Goal: Task Accomplishment & Management: Manage account settings

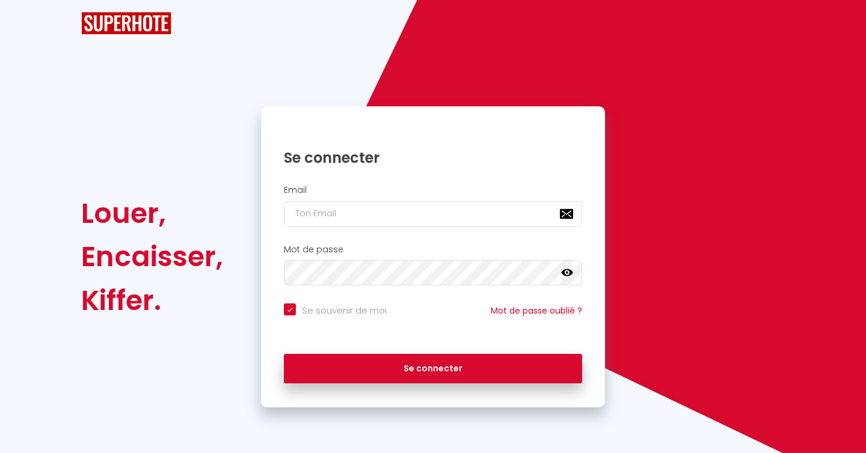
checkbox input "true"
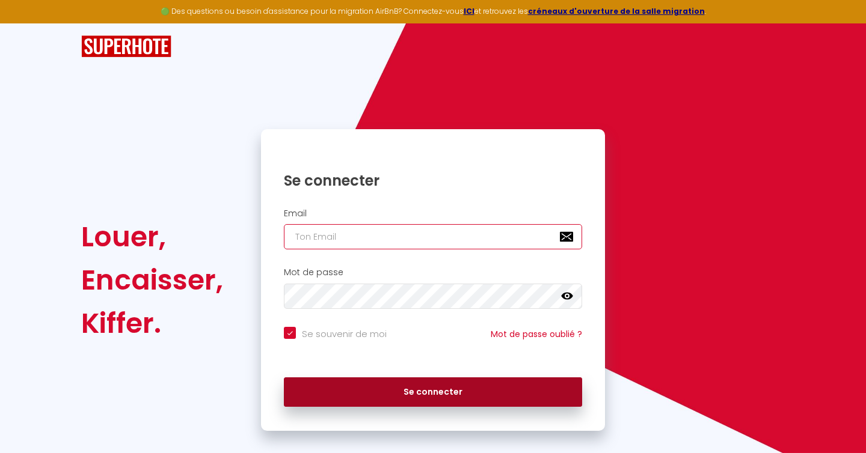
type input "[PERSON_NAME][EMAIL_ADDRESS][DOMAIN_NAME]"
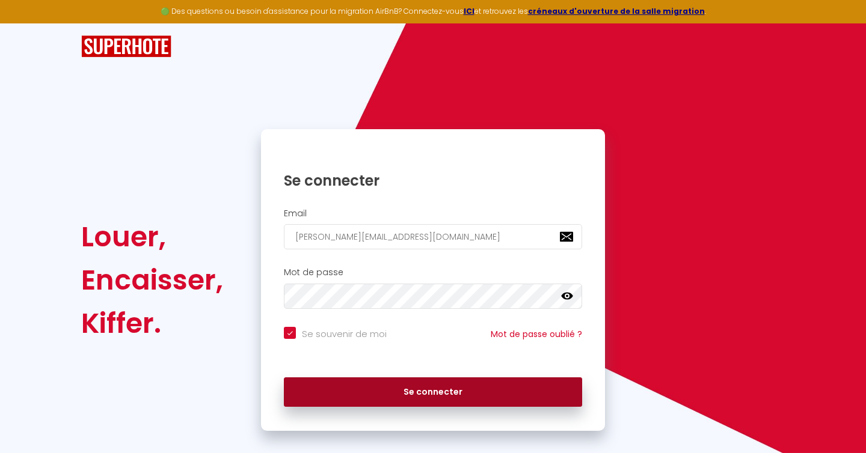
click at [363, 381] on button "Se connecter" at bounding box center [433, 393] width 298 height 30
checkbox input "true"
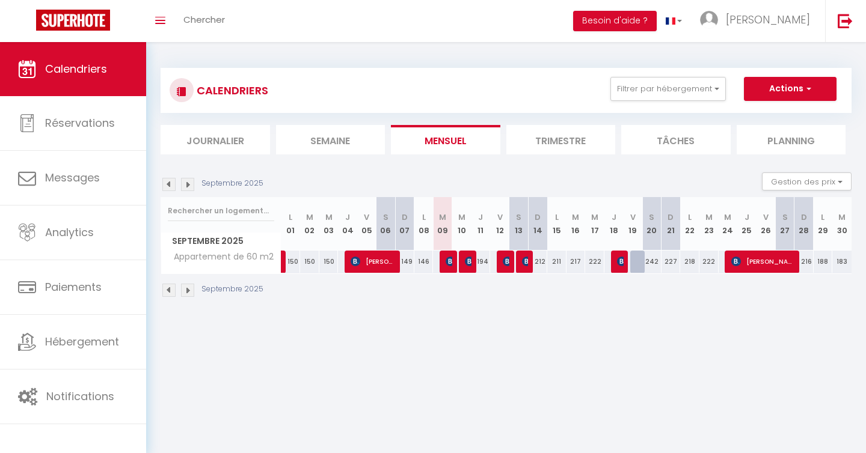
click at [639, 262] on div at bounding box center [639, 262] width 19 height 23
type input "234"
type input "Ven 19 Septembre 2025"
type input "Sam 20 Septembre 2025"
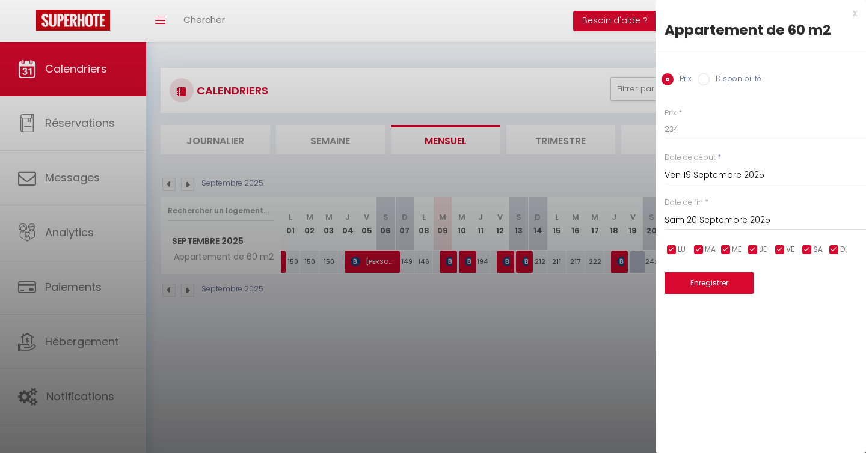
click at [628, 298] on div at bounding box center [433, 226] width 866 height 453
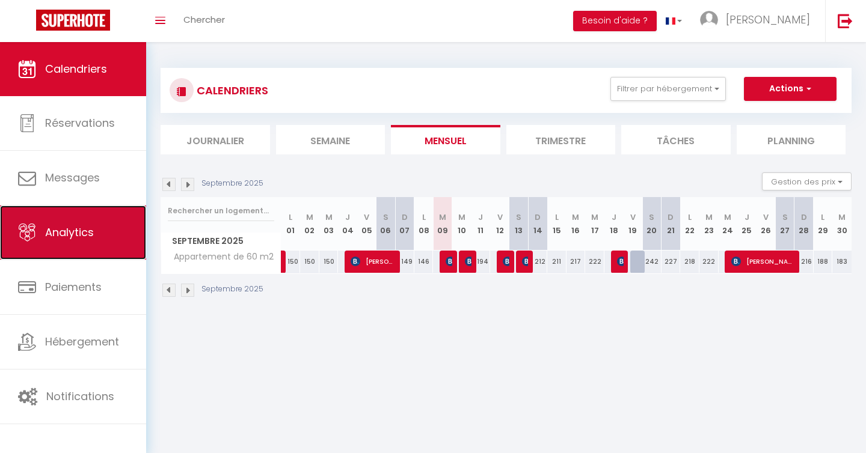
click at [90, 235] on span "Analytics" at bounding box center [69, 232] width 49 height 15
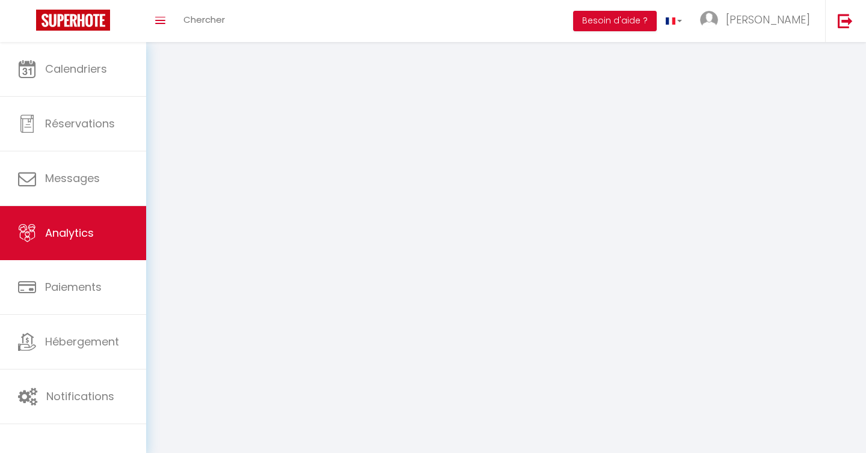
select select "2025"
select select "9"
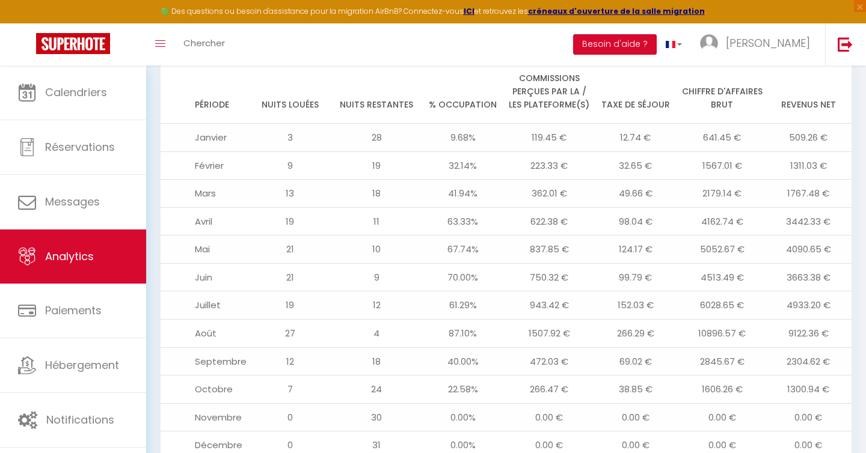
scroll to position [1250, 0]
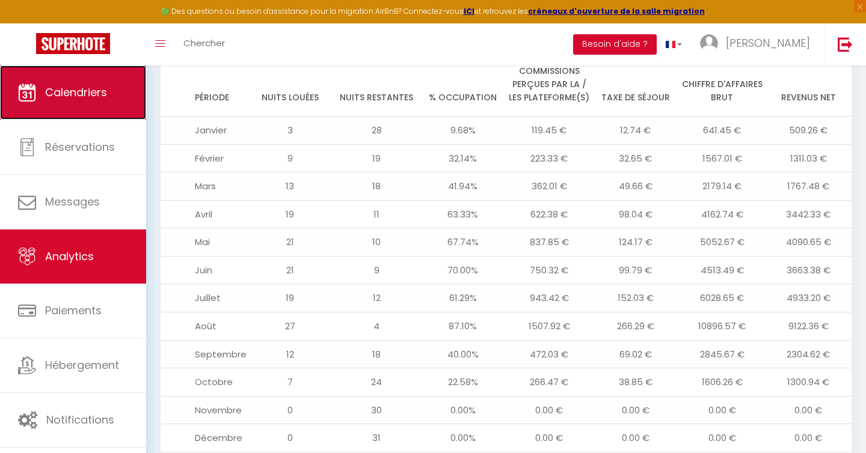
click at [94, 85] on span "Calendriers" at bounding box center [76, 92] width 62 height 15
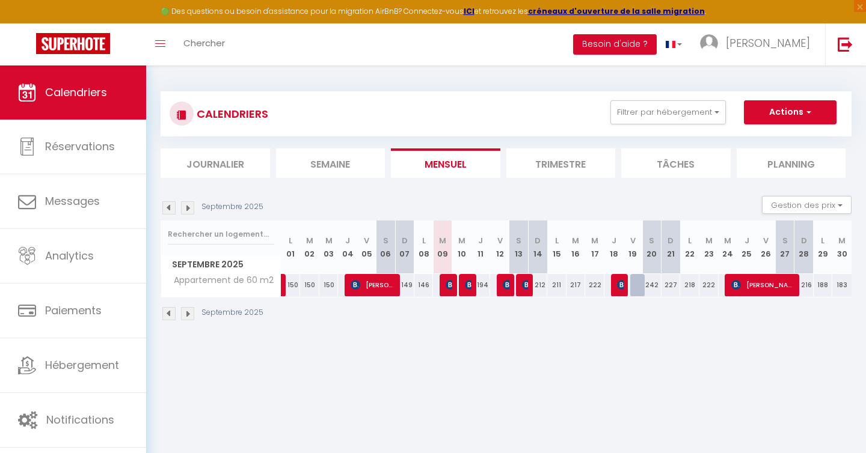
click at [170, 209] on img at bounding box center [168, 207] width 13 height 13
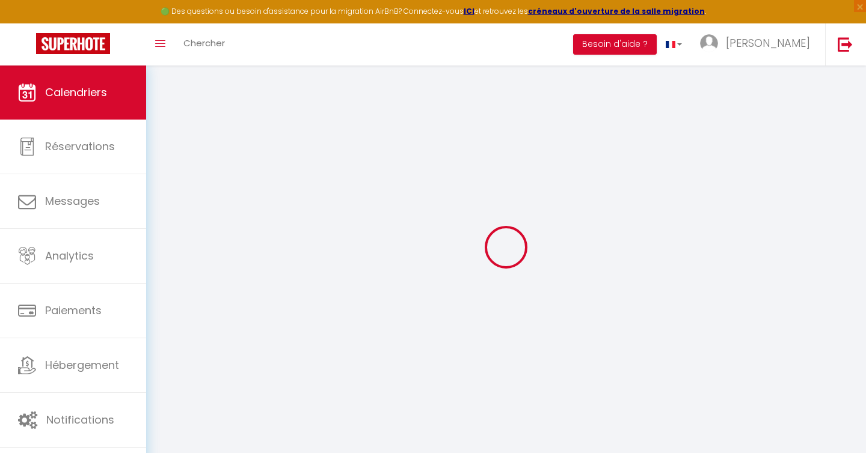
scroll to position [10, 0]
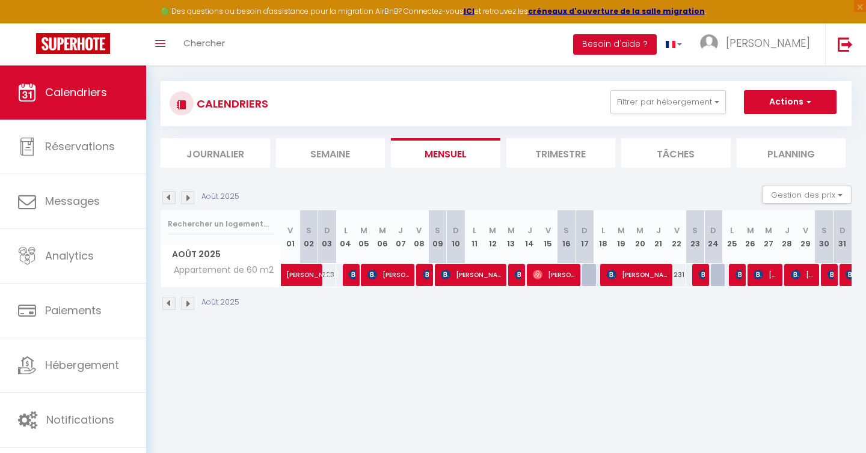
click at [168, 198] on img at bounding box center [168, 197] width 13 height 13
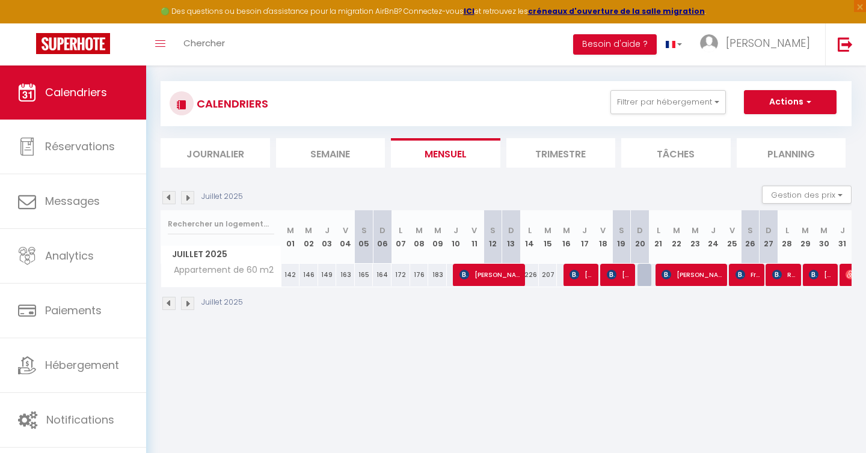
click at [170, 198] on img at bounding box center [168, 197] width 13 height 13
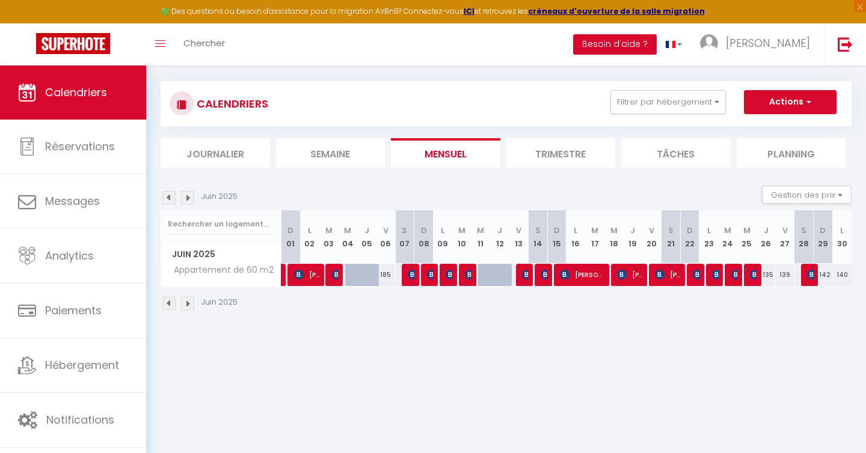
click at [170, 198] on img at bounding box center [168, 197] width 13 height 13
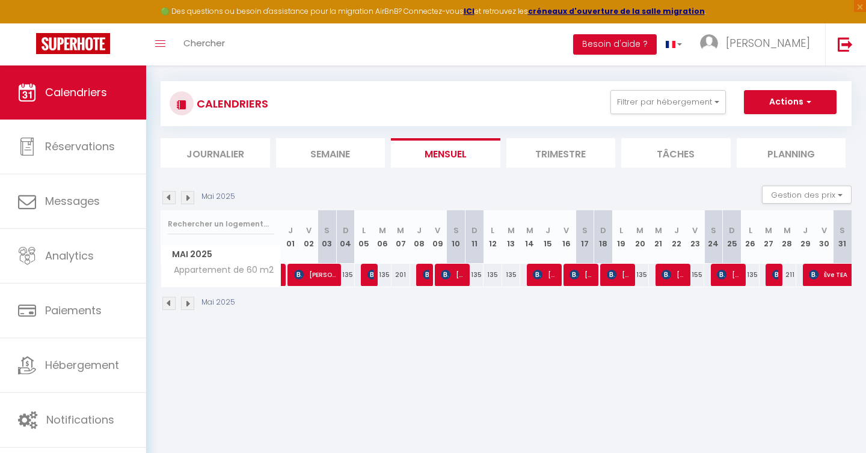
click at [189, 199] on img at bounding box center [187, 197] width 13 height 13
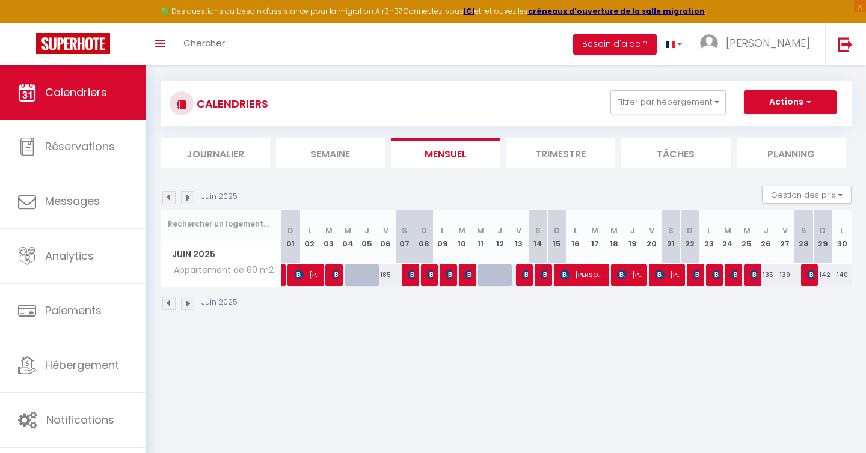
click at [189, 203] on img at bounding box center [187, 197] width 13 height 13
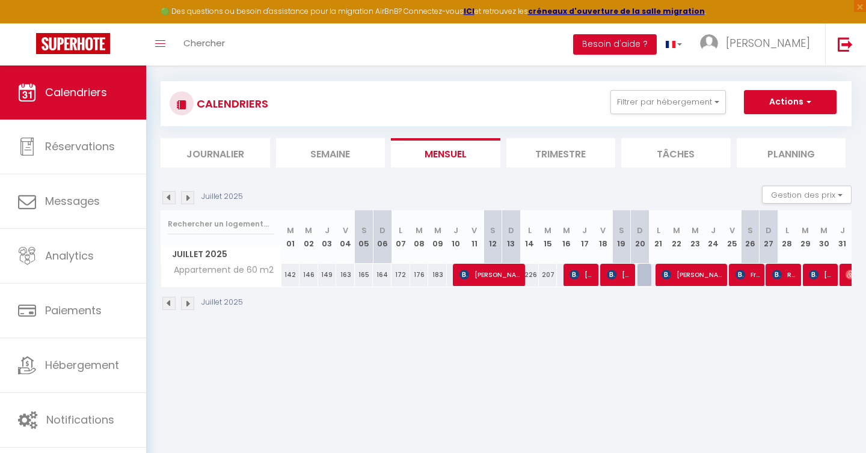
click at [192, 202] on img at bounding box center [187, 197] width 13 height 13
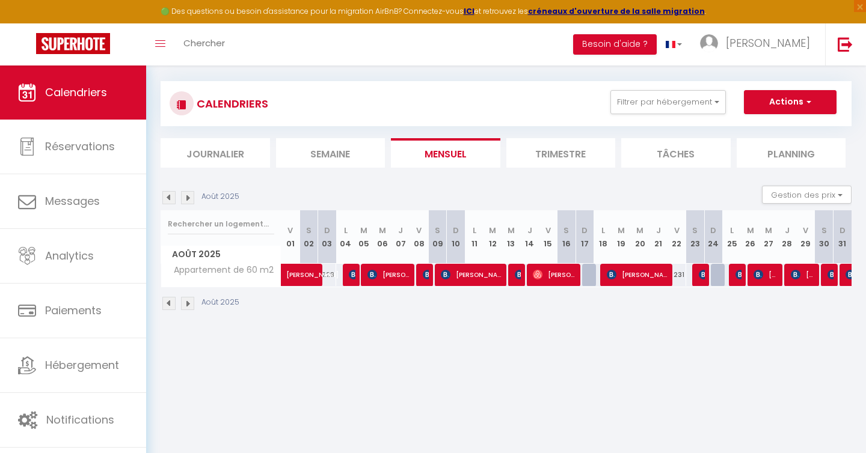
click at [190, 200] on img at bounding box center [187, 197] width 13 height 13
